Goal: Information Seeking & Learning: Learn about a topic

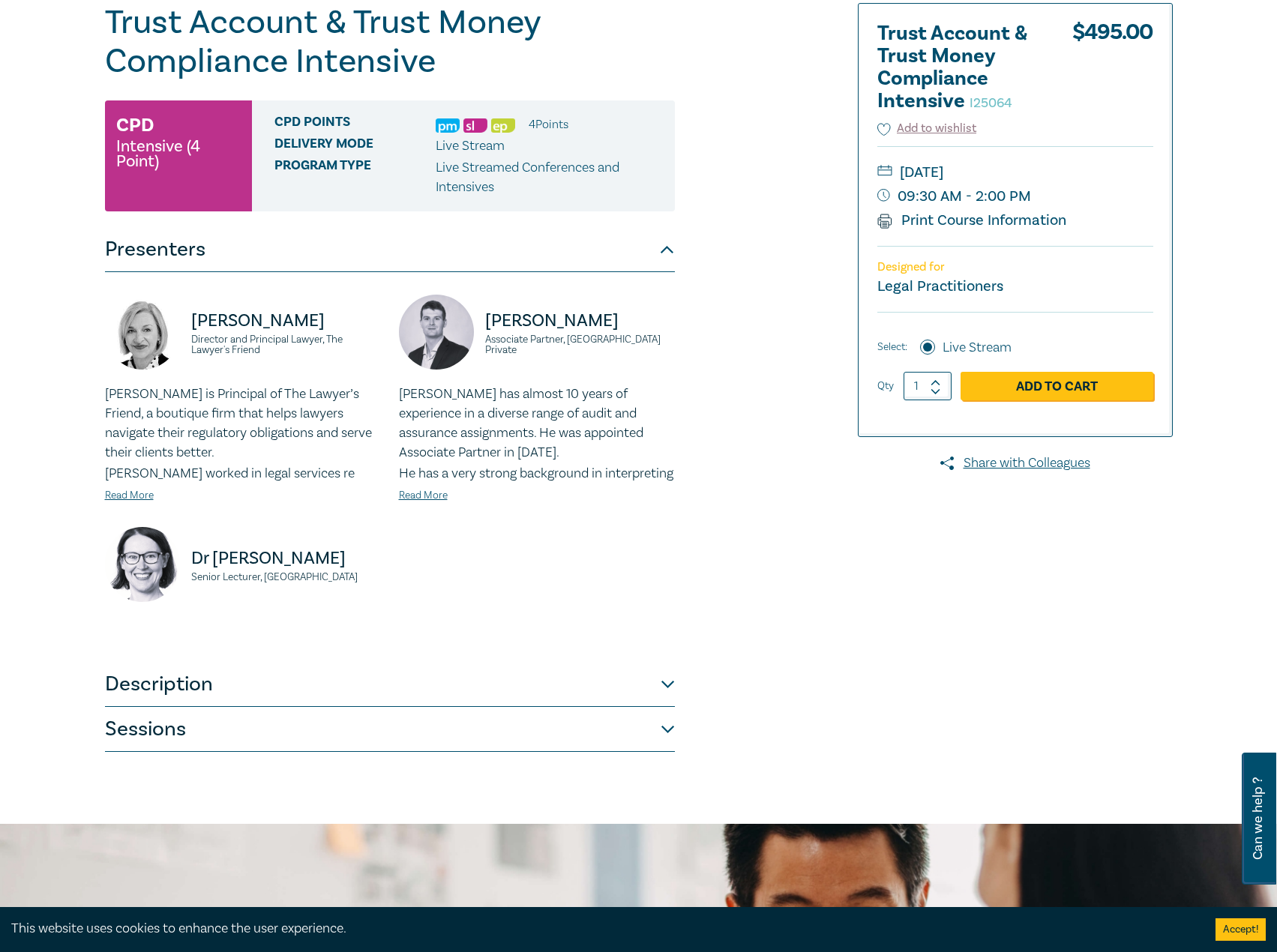
scroll to position [300, 0]
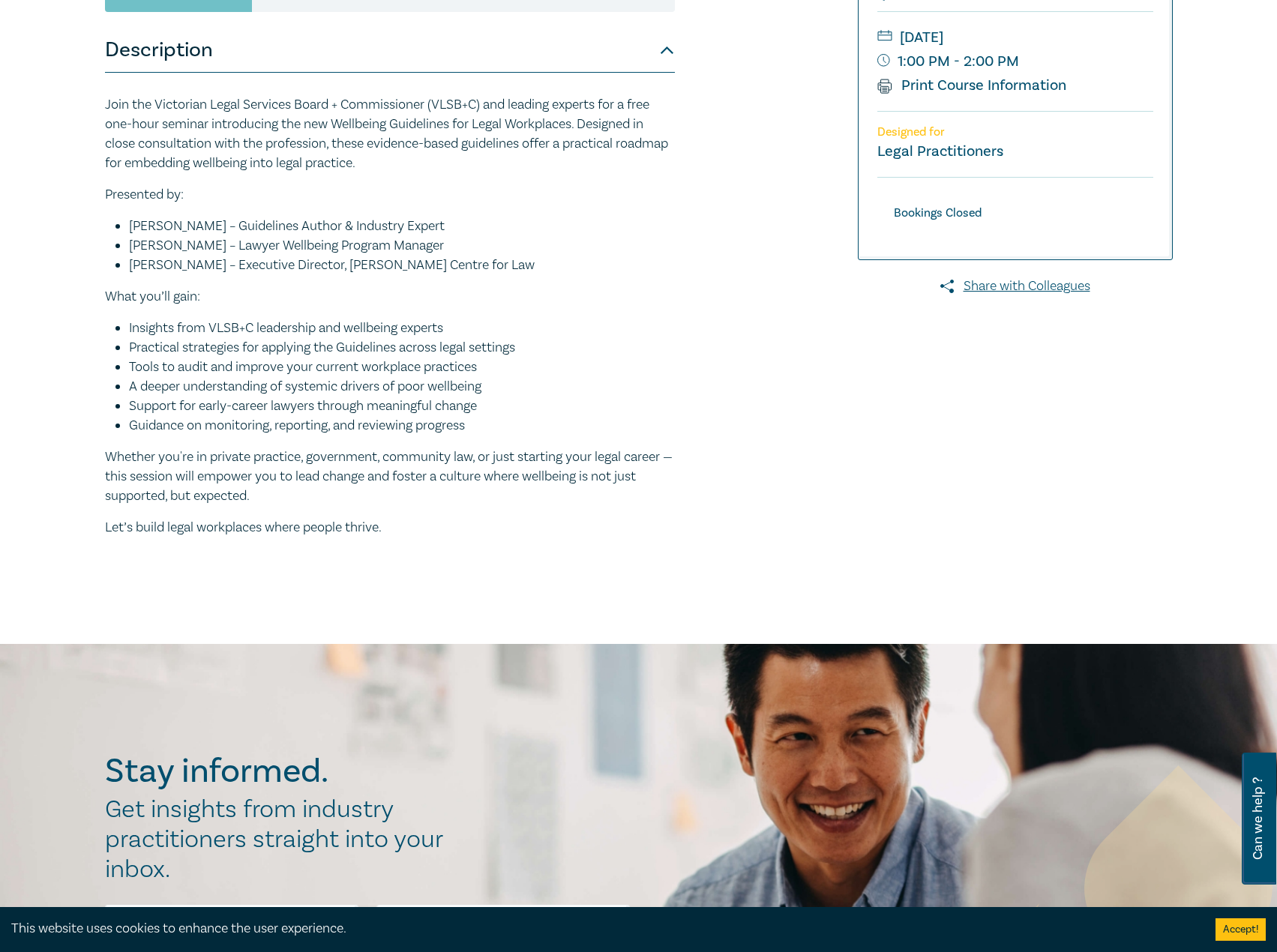
scroll to position [75, 0]
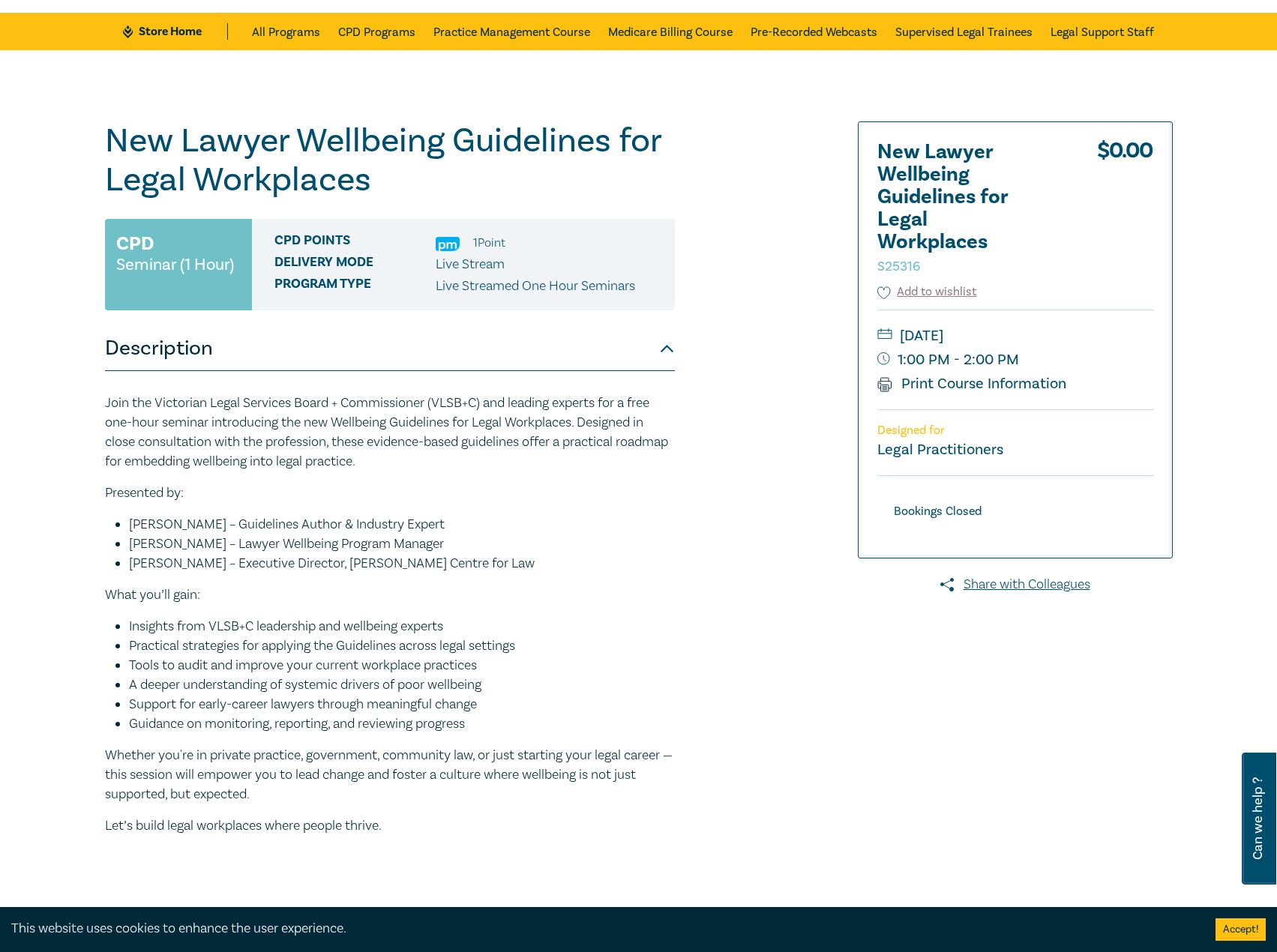
drag, startPoint x: 1027, startPoint y: 392, endPoint x: 1018, endPoint y: 519, distance: 127.3
click at [1027, 392] on link "Print Course Information" at bounding box center [973, 384] width 190 height 20
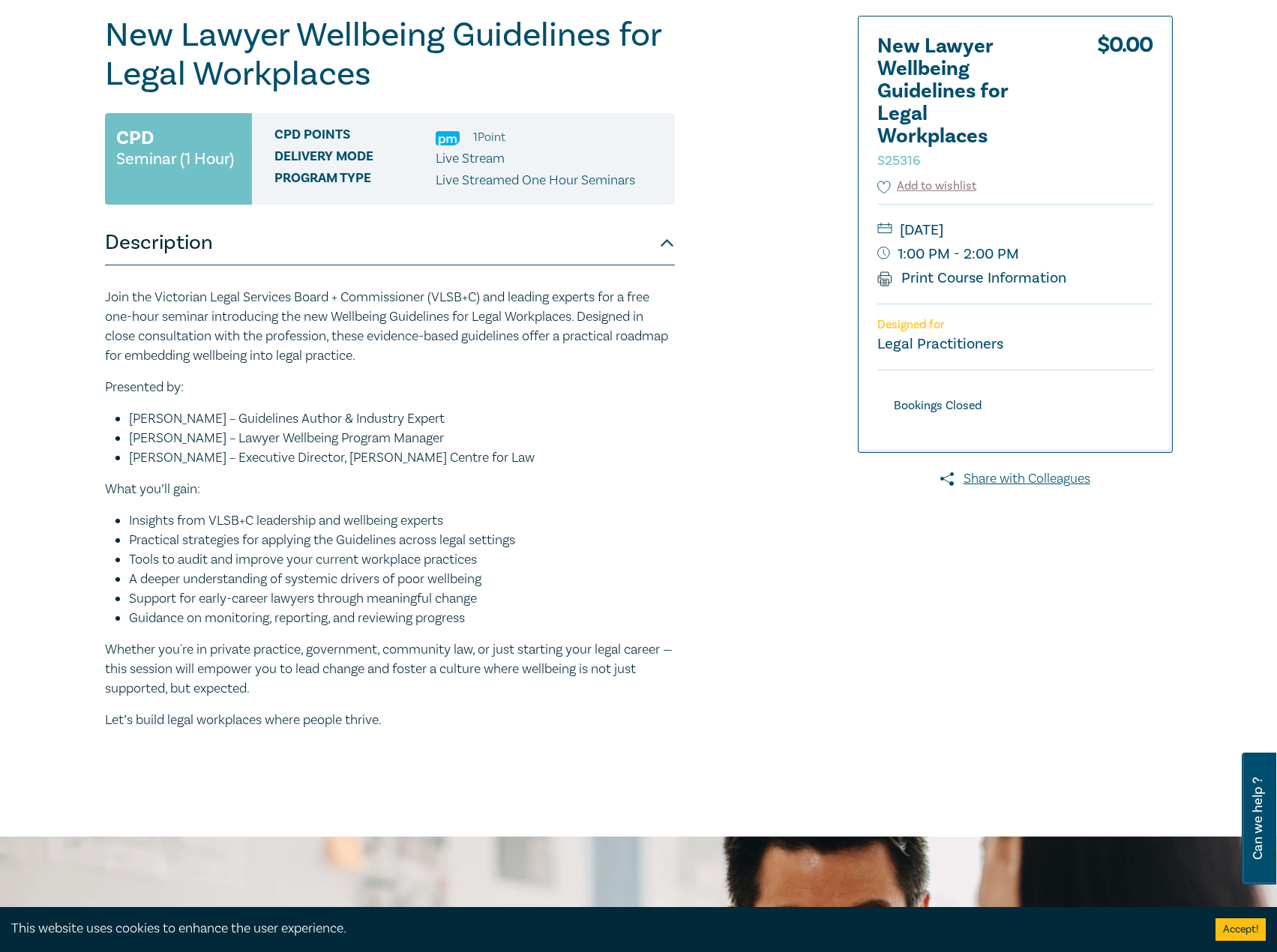
scroll to position [0, 0]
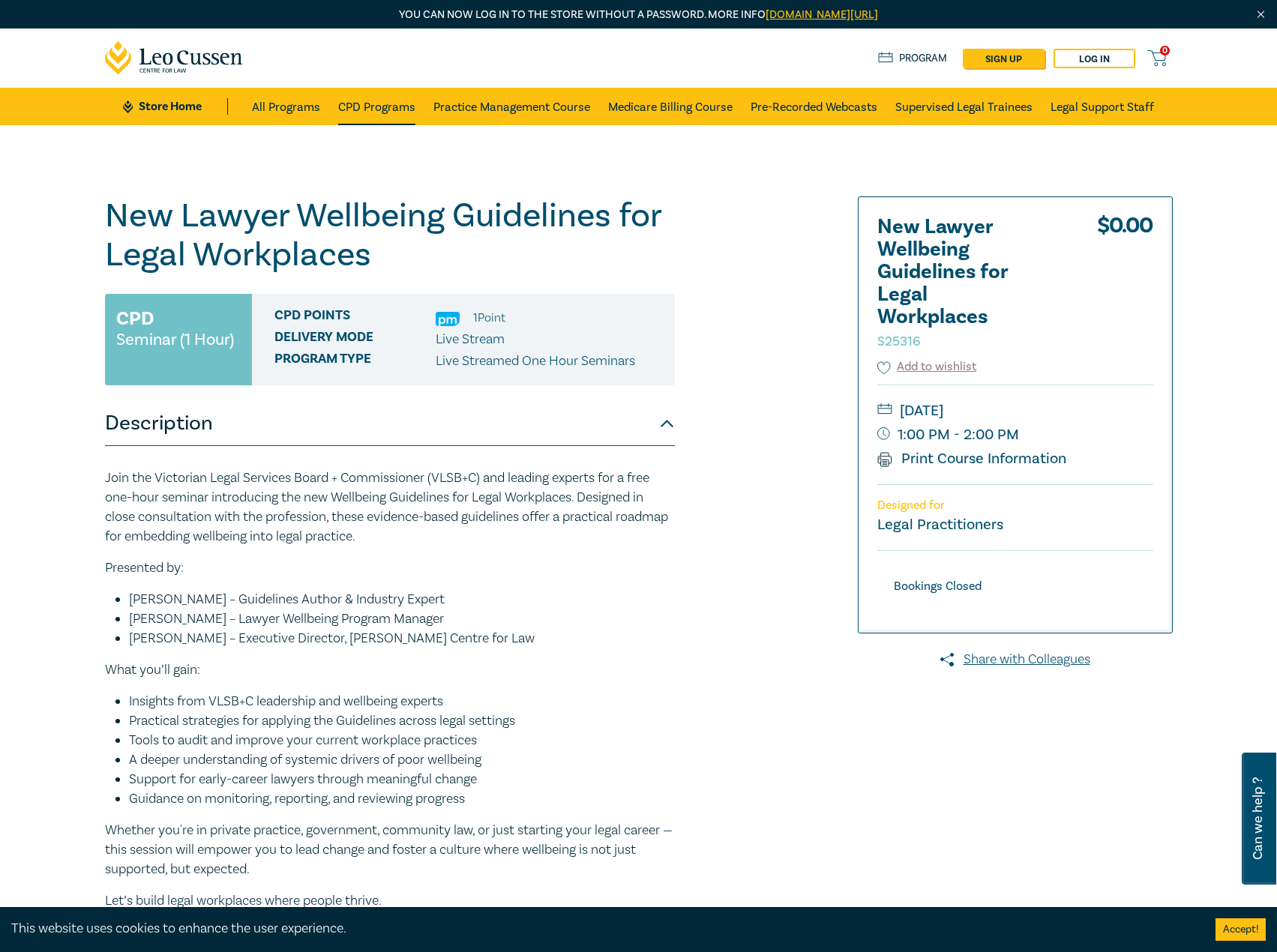
click at [394, 111] on link "CPD Programs" at bounding box center [377, 106] width 78 height 37
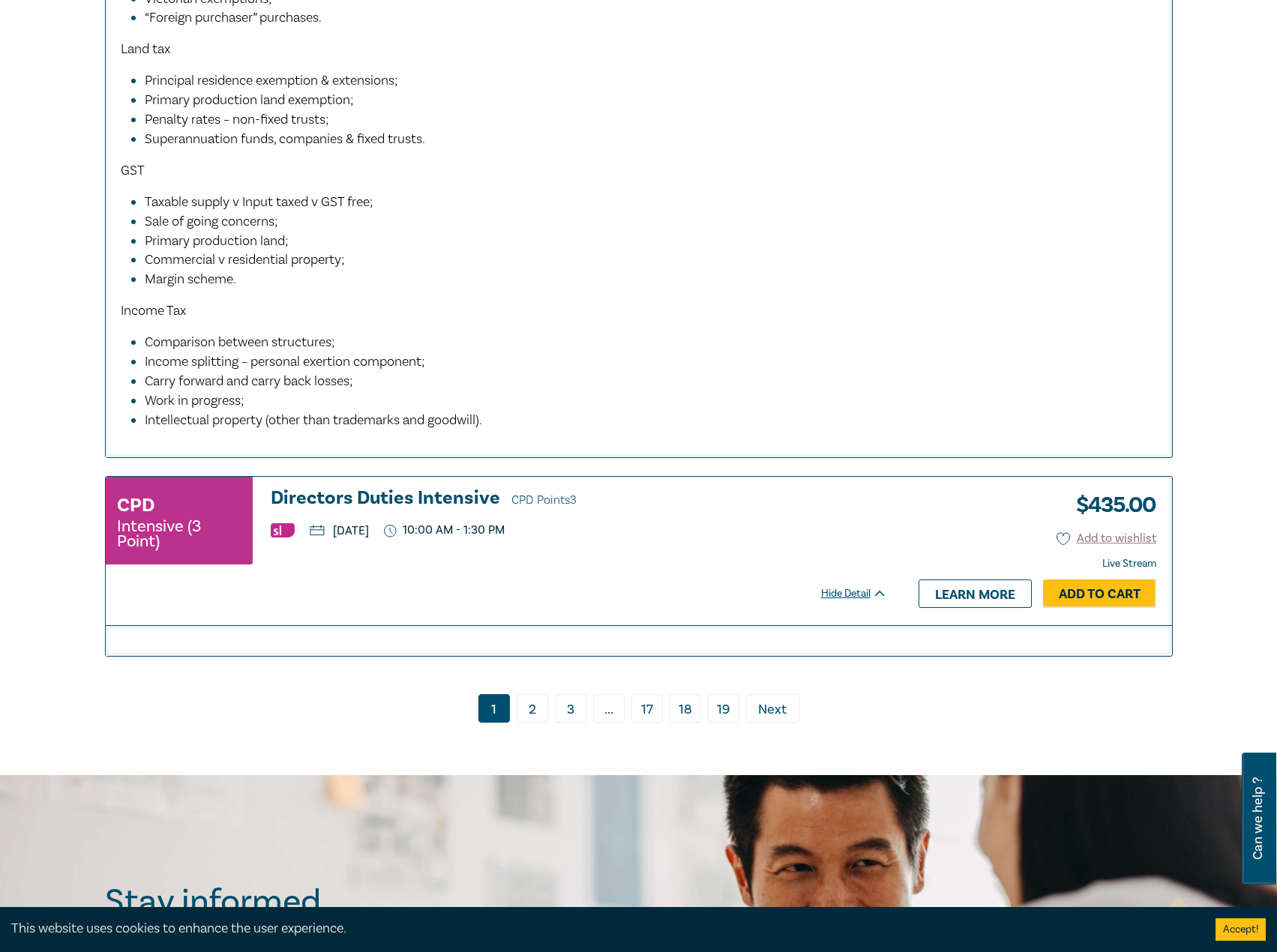
scroll to position [6599, 0]
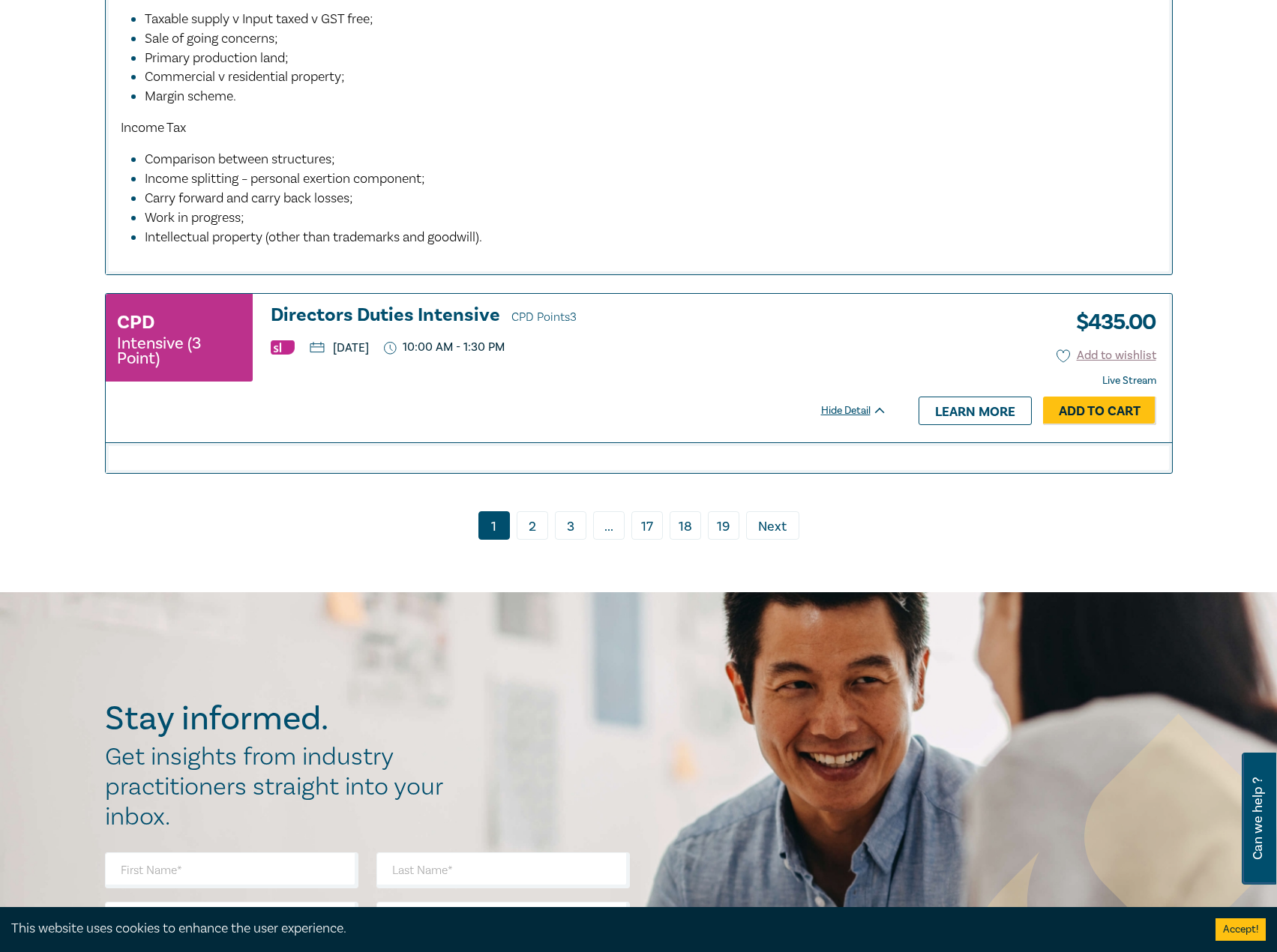
click at [530, 540] on link "2" at bounding box center [532, 525] width 31 height 29
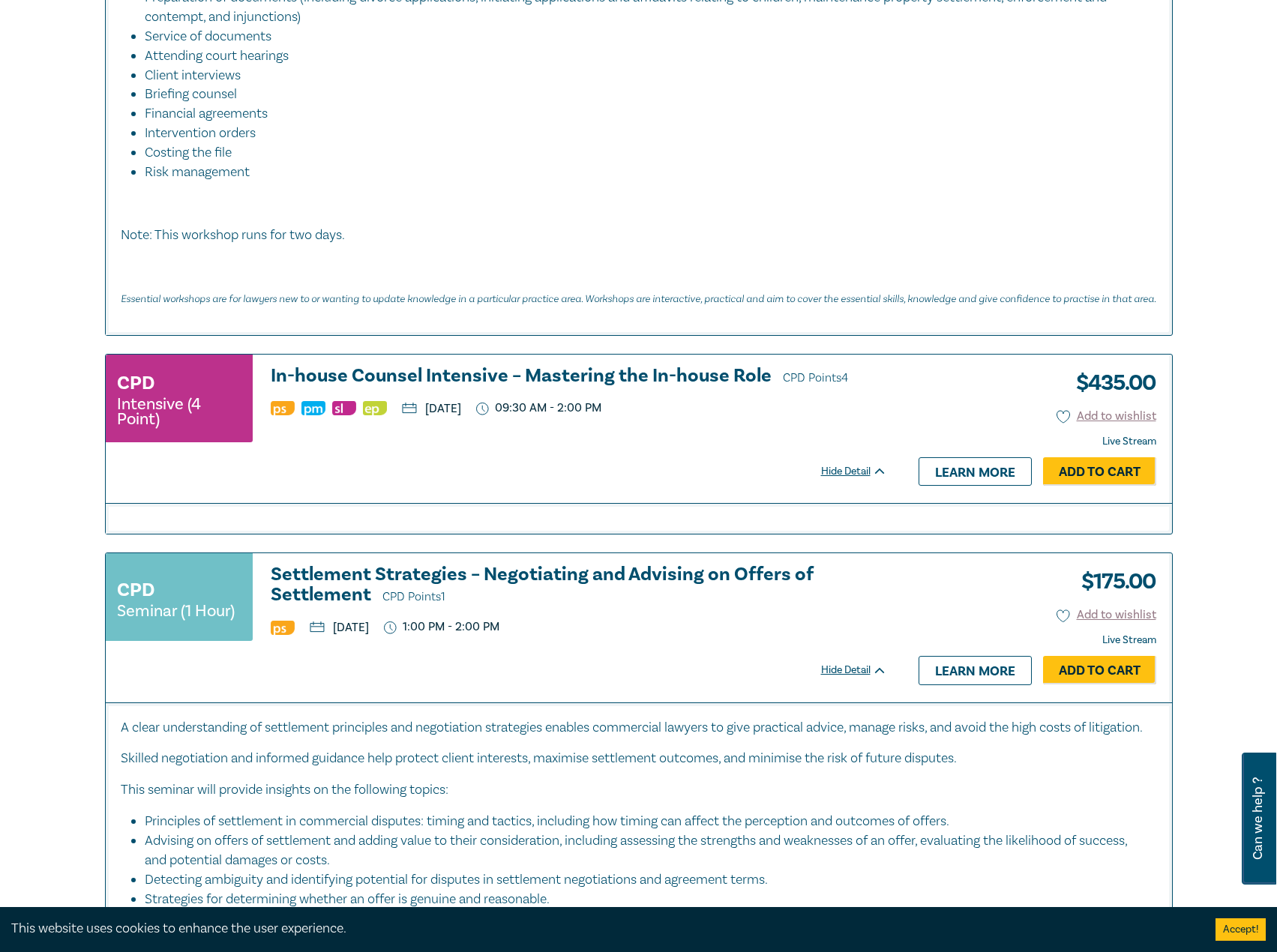
scroll to position [4050, 0]
